Goal: Task Accomplishment & Management: Manage account settings

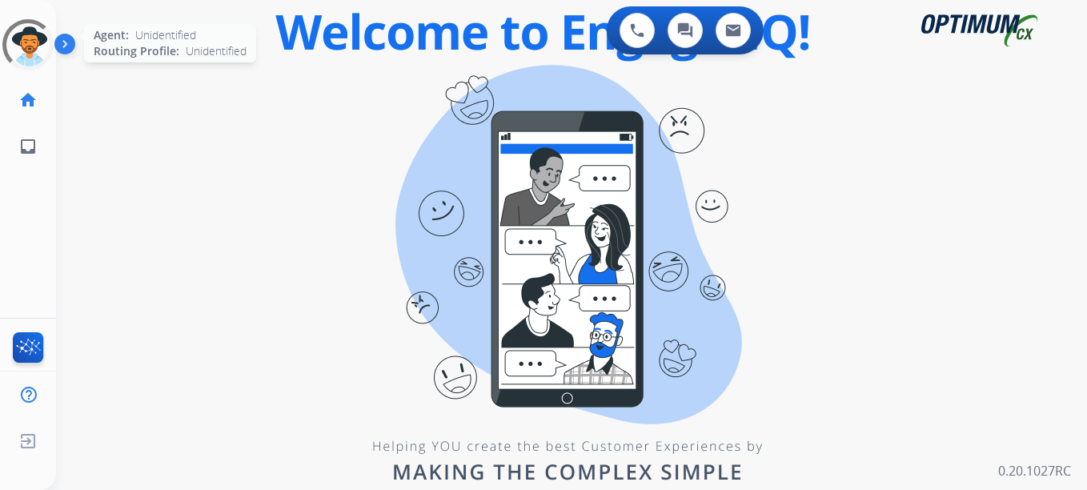
drag, startPoint x: 26, startPoint y: 58, endPoint x: 34, endPoint y: 62, distance: 8.7
click at [30, 60] on div at bounding box center [27, 44] width 51 height 51
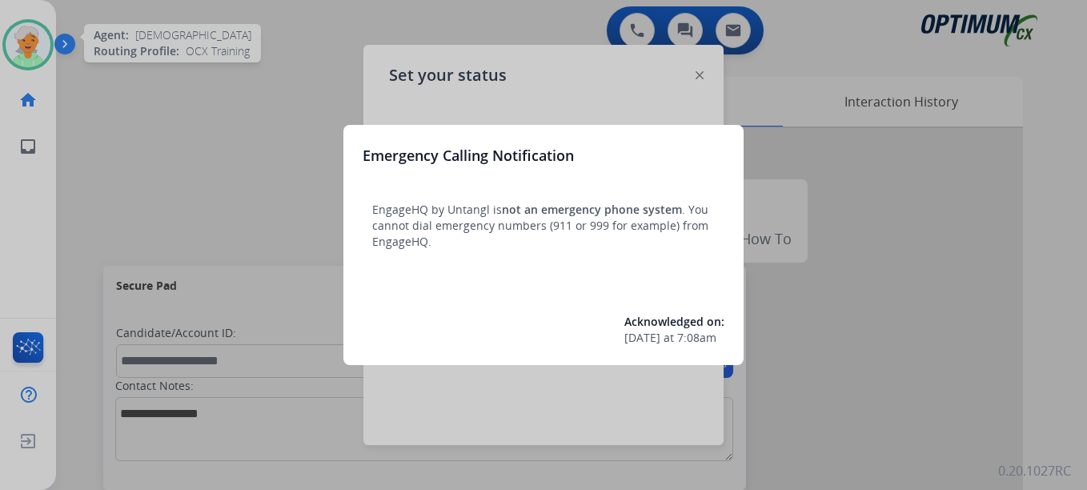
click at [26, 38] on div at bounding box center [543, 245] width 1087 height 490
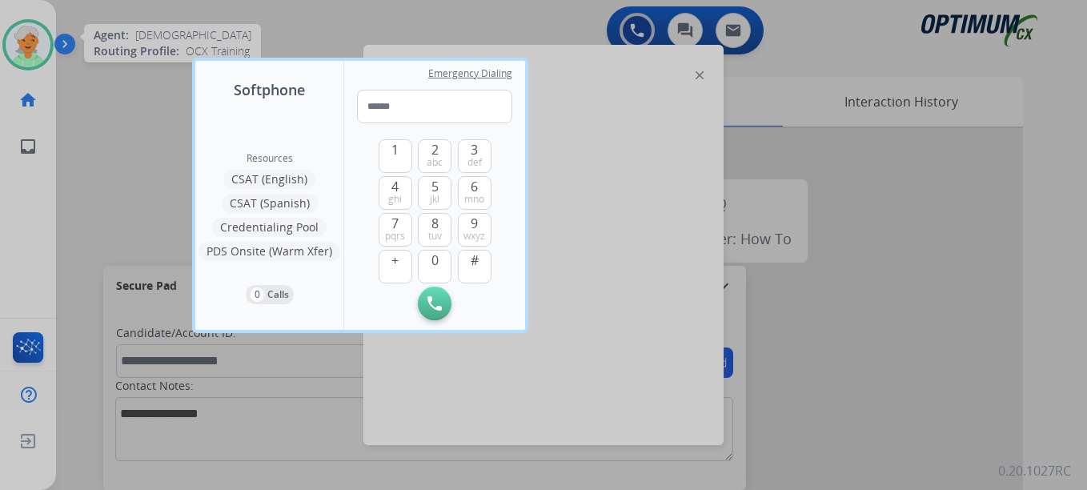
click at [30, 43] on div at bounding box center [543, 245] width 1087 height 490
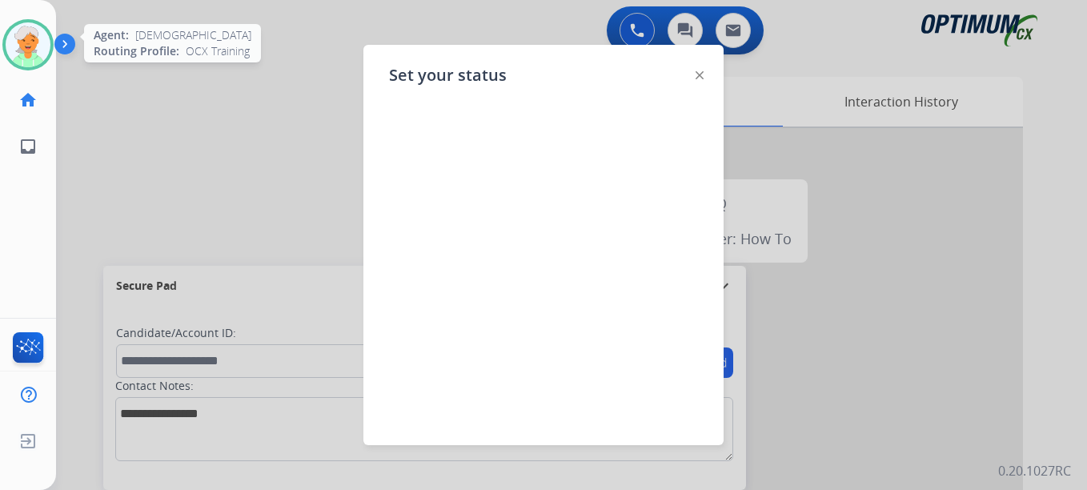
click at [30, 43] on img at bounding box center [28, 44] width 45 height 45
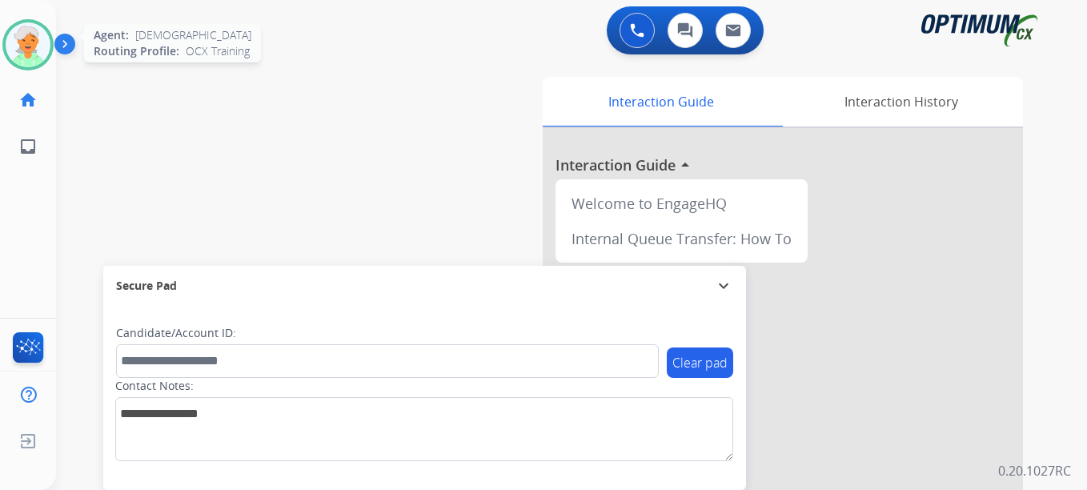
click at [30, 43] on img at bounding box center [28, 44] width 45 height 45
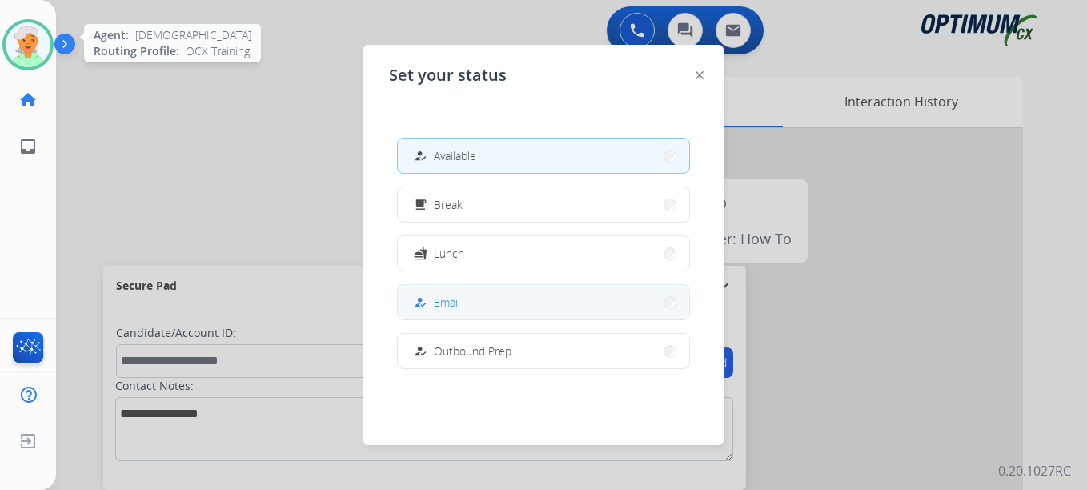
click at [452, 303] on span "Email" at bounding box center [447, 302] width 26 height 17
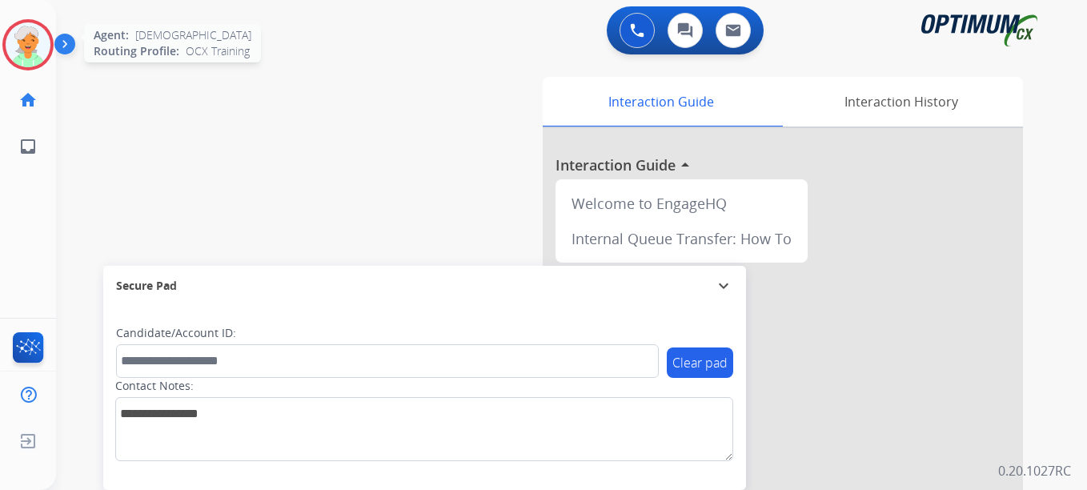
click at [31, 46] on img at bounding box center [28, 44] width 45 height 45
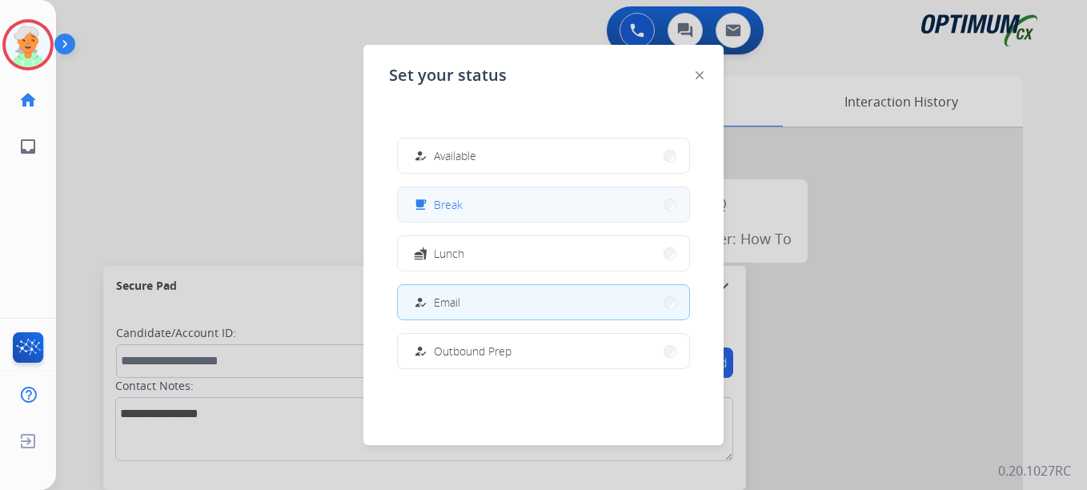
click at [448, 215] on button "free_breakfast Break" at bounding box center [543, 204] width 291 height 34
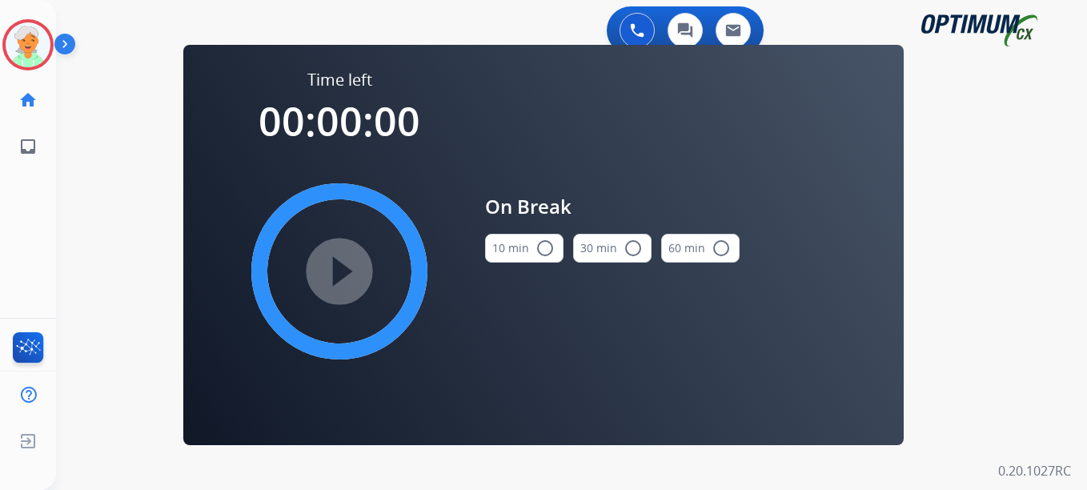
click at [546, 248] on mat-icon "radio_button_unchecked" at bounding box center [545, 248] width 19 height 19
click at [342, 269] on mat-icon "play_circle_filled" at bounding box center [339, 271] width 19 height 19
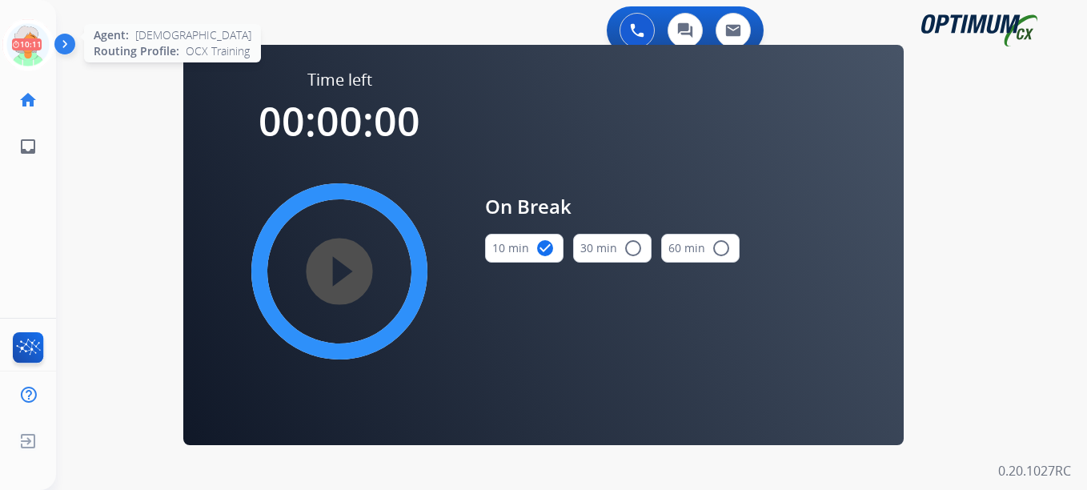
click at [18, 47] on icon at bounding box center [28, 45] width 52 height 52
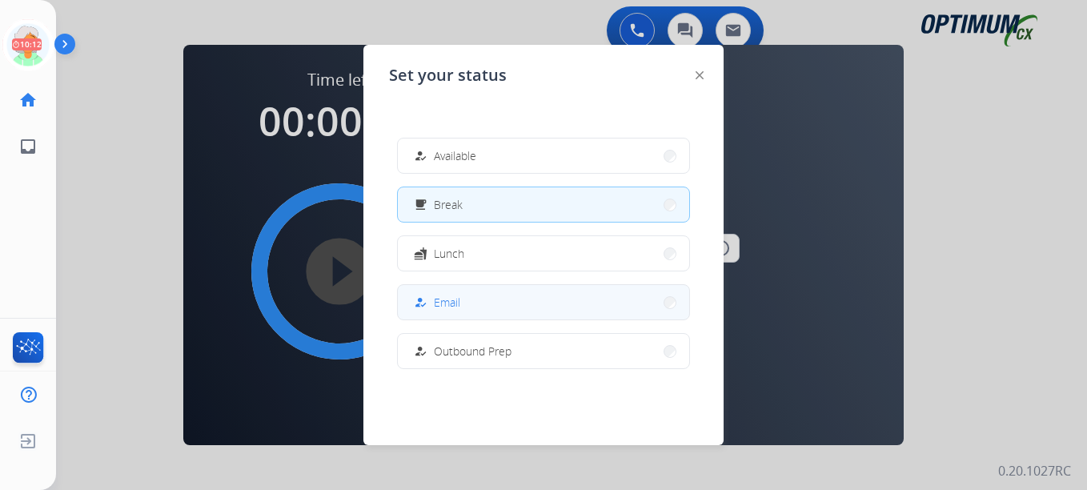
click at [446, 309] on span "Email" at bounding box center [447, 302] width 26 height 17
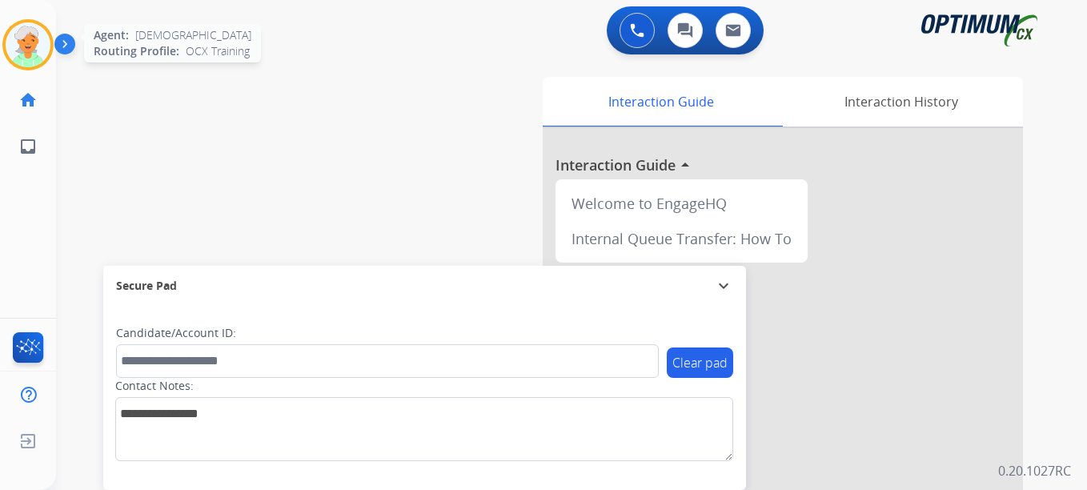
click at [19, 45] on img at bounding box center [28, 44] width 45 height 45
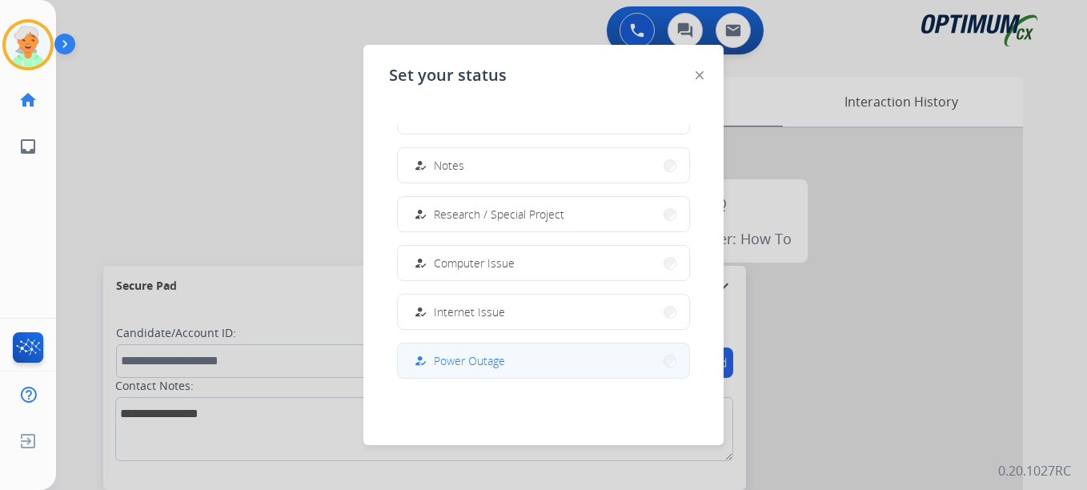
scroll to position [400, 0]
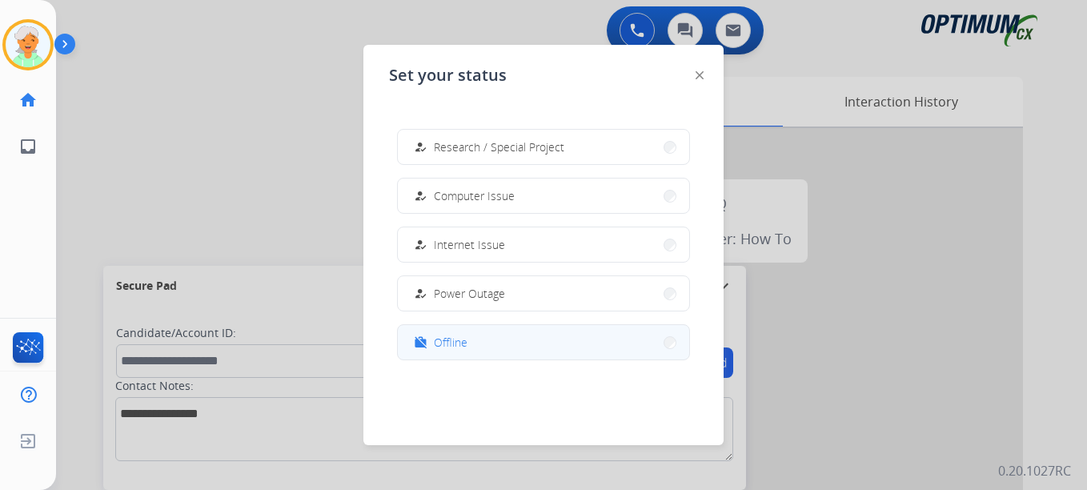
click at [476, 336] on button "work_off Offline" at bounding box center [543, 342] width 291 height 34
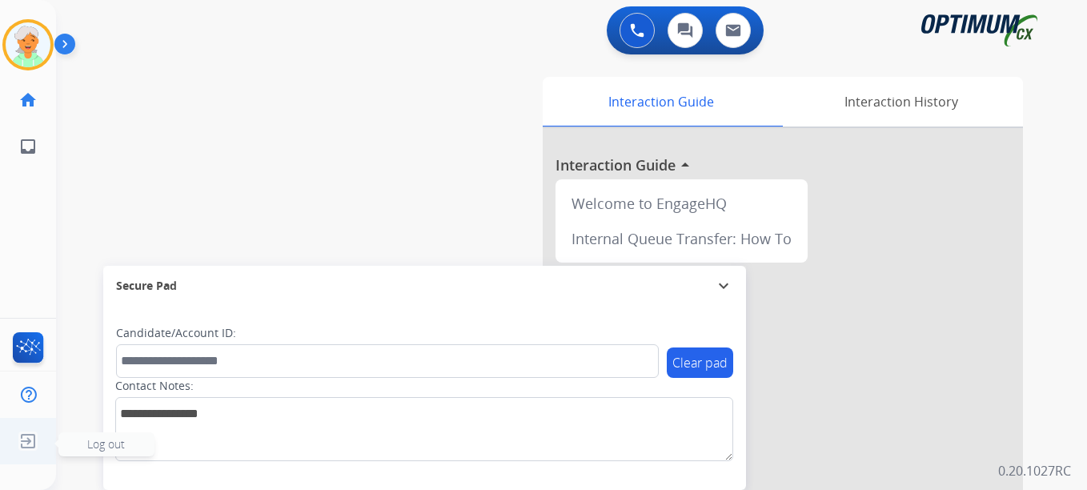
click at [25, 441] on img at bounding box center [28, 441] width 29 height 30
click at [106, 447] on span "Log out" at bounding box center [106, 443] width 38 height 15
